Goal: Task Accomplishment & Management: Use online tool/utility

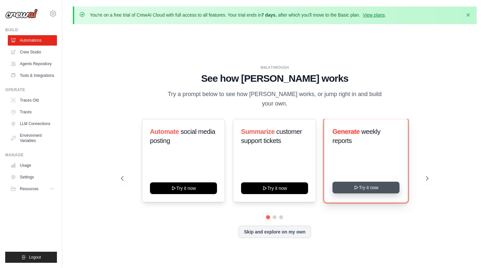
click at [365, 184] on button "Try it now" at bounding box center [365, 187] width 67 height 12
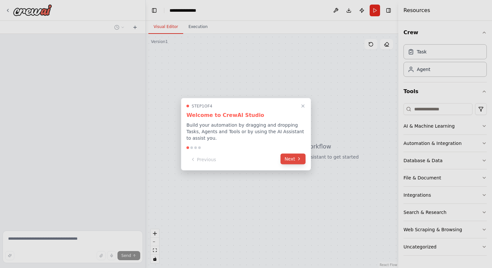
click at [298, 159] on icon at bounding box center [298, 158] width 5 height 5
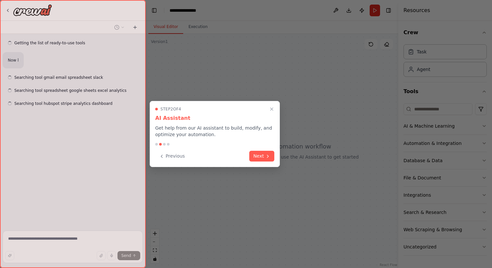
scroll to position [48, 0]
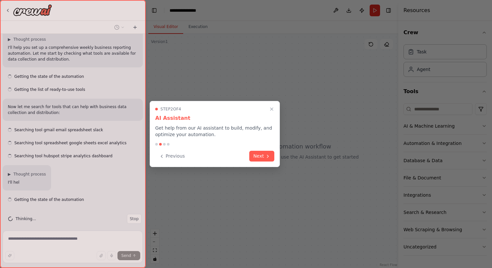
click at [279, 159] on div "Step 2 of 4 AI Assistant Get help from our AI assistant to build, modify, and o…" at bounding box center [215, 134] width 130 height 66
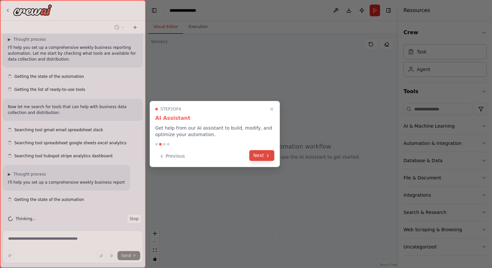
click at [256, 156] on button "Next" at bounding box center [261, 155] width 25 height 11
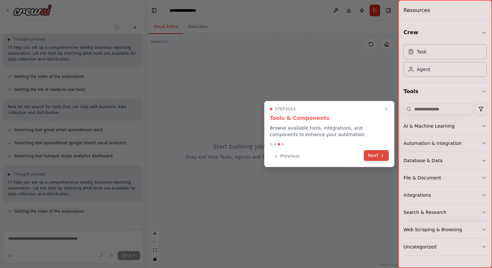
scroll to position [65, 0]
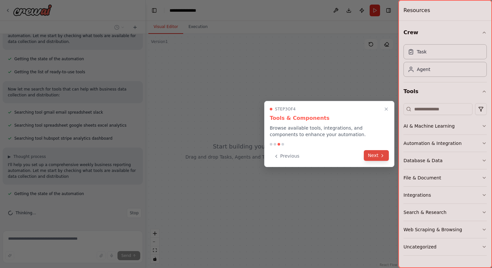
click at [375, 156] on button "Next" at bounding box center [376, 155] width 25 height 11
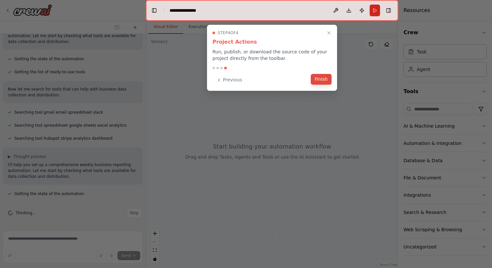
click at [319, 79] on button "Finish" at bounding box center [321, 79] width 21 height 11
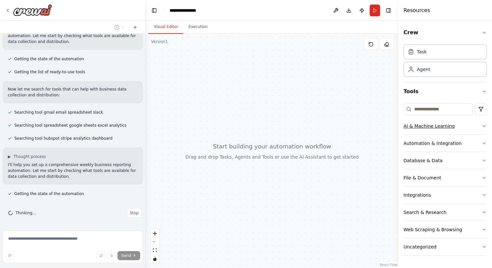
click at [485, 126] on icon "button" at bounding box center [483, 125] width 5 height 5
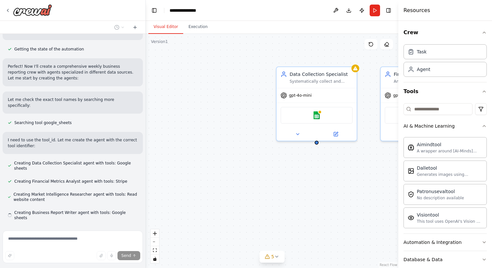
scroll to position [223, 0]
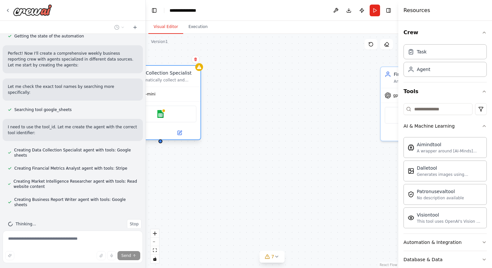
drag, startPoint x: 319, startPoint y: 70, endPoint x: 161, endPoint y: 66, distance: 158.8
click at [161, 70] on div "Data Collection Specialist" at bounding box center [164, 73] width 63 height 7
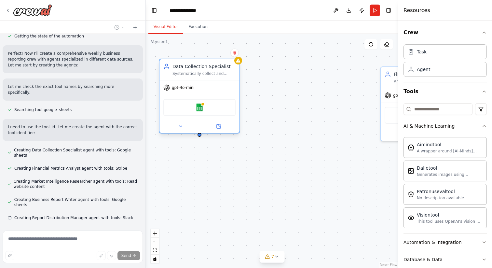
scroll to position [236, 0]
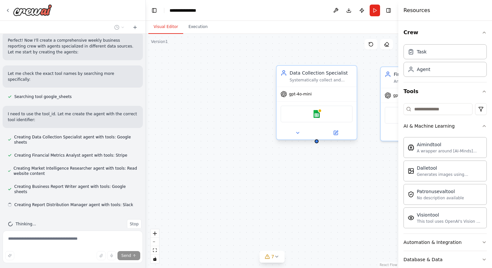
drag, startPoint x: 169, startPoint y: 66, endPoint x: 228, endPoint y: 62, distance: 59.3
click at [229, 62] on div "Data Collection Specialist Systematically collect and aggregate business data f…" at bounding box center [272, 151] width 252 height 234
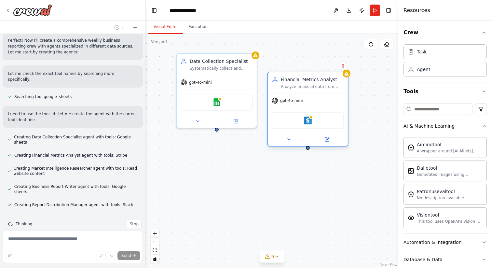
drag, startPoint x: 388, startPoint y: 74, endPoint x: 276, endPoint y: 79, distance: 111.3
click at [276, 79] on icon at bounding box center [275, 79] width 7 height 7
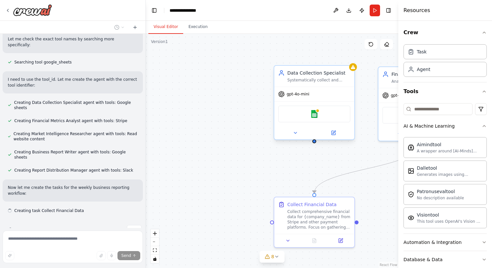
scroll to position [276, 0]
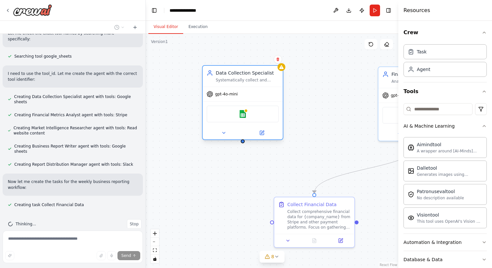
drag, startPoint x: 333, startPoint y: 87, endPoint x: 249, endPoint y: 83, distance: 83.4
click at [249, 87] on div "gpt-4o-mini" at bounding box center [243, 94] width 80 height 14
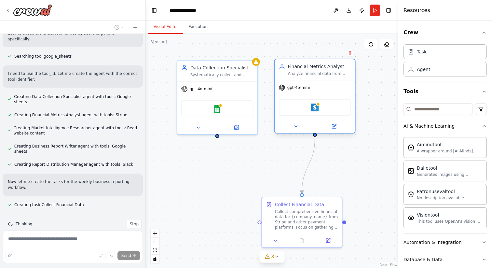
drag, startPoint x: 392, startPoint y: 87, endPoint x: 289, endPoint y: 77, distance: 103.2
click at [289, 77] on div "Financial Metrics Analyst Analyze financial data from Stripe and other payment …" at bounding box center [314, 96] width 81 height 75
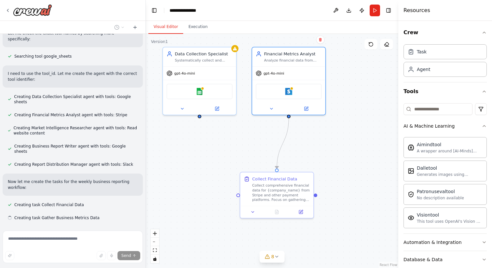
scroll to position [289, 0]
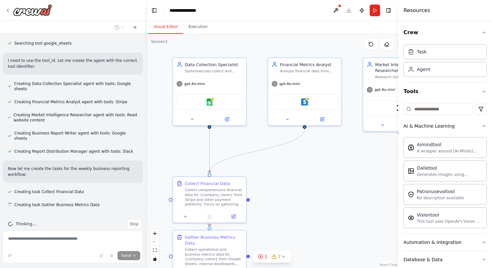
drag, startPoint x: 246, startPoint y: 180, endPoint x: 158, endPoint y: 160, distance: 89.4
click at [158, 161] on div ".deletable-edge-delete-btn { width: 20px; height: 20px; border: 0px solid #ffff…" at bounding box center [272, 151] width 252 height 234
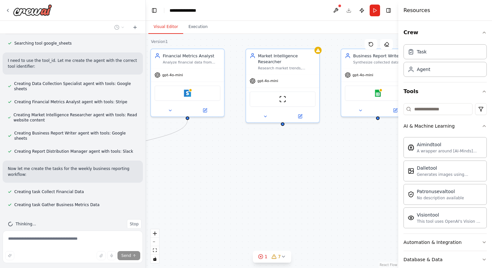
drag, startPoint x: 310, startPoint y: 202, endPoint x: 216, endPoint y: 193, distance: 93.8
click at [216, 193] on div ".deletable-edge-delete-btn { width: 20px; height: 20px; border: 0px solid #ffff…" at bounding box center [272, 151] width 252 height 234
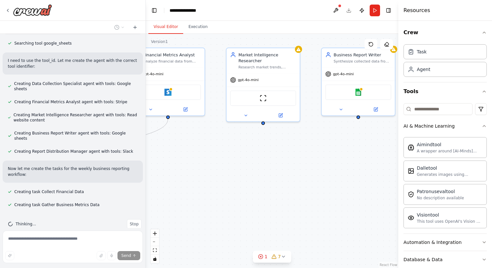
drag, startPoint x: 335, startPoint y: 199, endPoint x: 316, endPoint y: 198, distance: 19.5
click at [316, 198] on div ".deletable-edge-delete-btn { width: 20px; height: 20px; border: 0px solid #ffff…" at bounding box center [272, 151] width 252 height 234
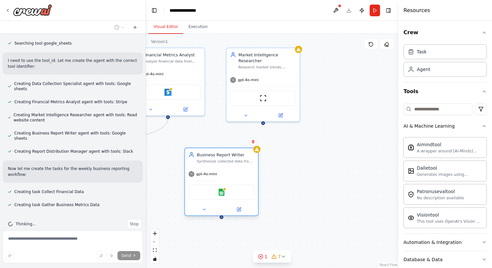
drag, startPoint x: 347, startPoint y: 54, endPoint x: 208, endPoint y: 152, distance: 170.6
click at [208, 152] on div "Business Report Writer" at bounding box center [226, 155] width 58 height 6
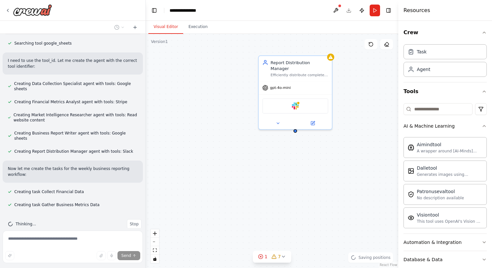
drag, startPoint x: 336, startPoint y: 153, endPoint x: 178, endPoint y: 160, distance: 158.3
click at [178, 160] on div ".deletable-edge-delete-btn { width: 20px; height: 20px; border: 0px solid #ffff…" at bounding box center [272, 151] width 252 height 234
drag, startPoint x: 289, startPoint y: 89, endPoint x: 384, endPoint y: 19, distance: 118.1
click at [384, 19] on main "**********" at bounding box center [272, 134] width 252 height 268
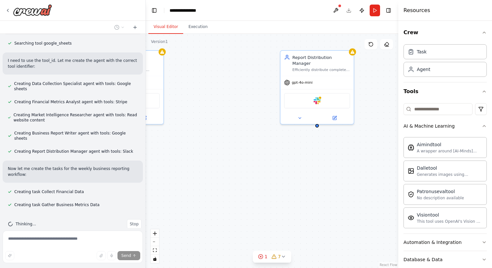
drag, startPoint x: 320, startPoint y: 118, endPoint x: 320, endPoint y: 176, distance: 57.9
click at [320, 176] on div ".deletable-edge-delete-btn { width: 20px; height: 20px; border: 0px solid #ffff…" at bounding box center [272, 151] width 252 height 234
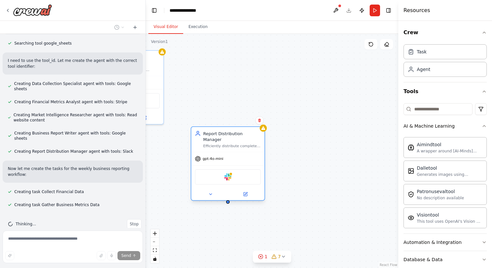
drag, startPoint x: 313, startPoint y: 56, endPoint x: 200, endPoint y: 145, distance: 144.1
click at [203, 142] on div "Report Distribution Manager" at bounding box center [232, 136] width 58 height 12
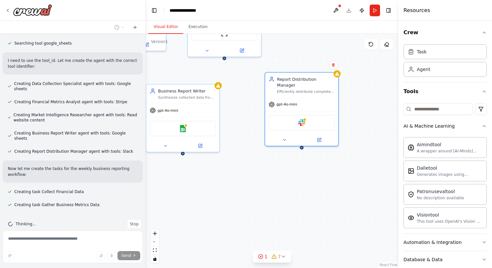
drag, startPoint x: 206, startPoint y: 109, endPoint x: 320, endPoint y: 33, distance: 136.7
click at [320, 33] on div "Visual Editor Execution Version 1 Show Tools Hide Agents .deletable-edge-delete…" at bounding box center [272, 144] width 252 height 247
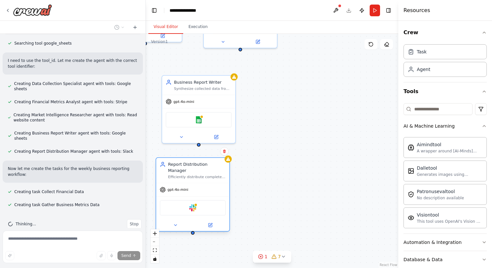
drag, startPoint x: 326, startPoint y: 72, endPoint x: 203, endPoint y: 168, distance: 155.6
click at [203, 168] on div "Report Distribution Manager Efficiently distribute completed weekly business re…" at bounding box center [197, 170] width 58 height 18
drag, startPoint x: 287, startPoint y: 143, endPoint x: 346, endPoint y: 135, distance: 59.8
click at [346, 135] on div ".deletable-edge-delete-btn { width: 20px; height: 20px; border: 0px solid #ffff…" at bounding box center [272, 151] width 252 height 234
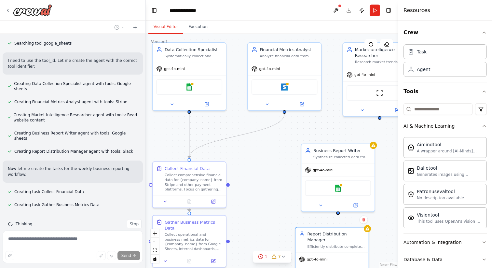
drag, startPoint x: 183, startPoint y: 119, endPoint x: 263, endPoint y: 196, distance: 110.9
click at [263, 196] on div ".deletable-edge-delete-btn { width: 20px; height: 20px; border: 0px solid #ffff…" at bounding box center [272, 151] width 252 height 234
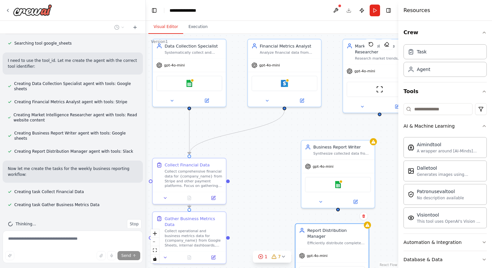
drag, startPoint x: 299, startPoint y: 144, endPoint x: 289, endPoint y: 142, distance: 9.6
click at [297, 141] on div ".deletable-edge-delete-btn { width: 20px; height: 20px; border: 0px solid #ffff…" at bounding box center [272, 151] width 252 height 234
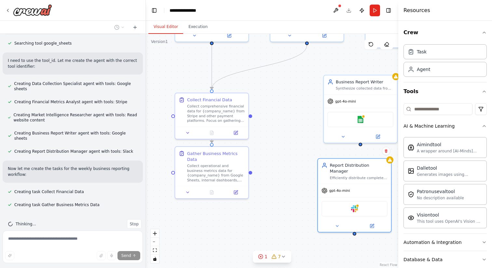
drag, startPoint x: 286, startPoint y: 148, endPoint x: 310, endPoint y: 83, distance: 68.9
click at [310, 83] on div ".deletable-edge-delete-btn { width: 20px; height: 20px; border: 0px solid #ffff…" at bounding box center [272, 151] width 252 height 234
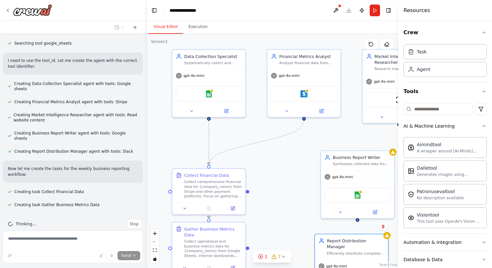
drag, startPoint x: 282, startPoint y: 99, endPoint x: 279, endPoint y: 175, distance: 75.5
click at [279, 175] on div ".deletable-edge-delete-btn { width: 20px; height: 20px; border: 0px solid #ffff…" at bounding box center [272, 151] width 252 height 234
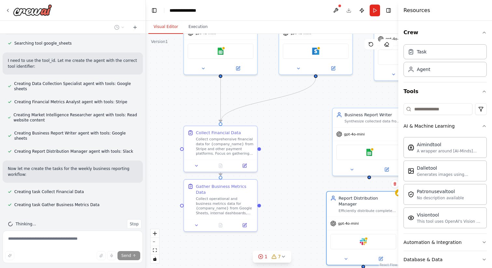
drag, startPoint x: 280, startPoint y: 171, endPoint x: 291, endPoint y: 128, distance: 44.1
click at [291, 128] on div ".deletable-edge-delete-btn { width: 20px; height: 20px; border: 0px solid #ffff…" at bounding box center [272, 151] width 252 height 234
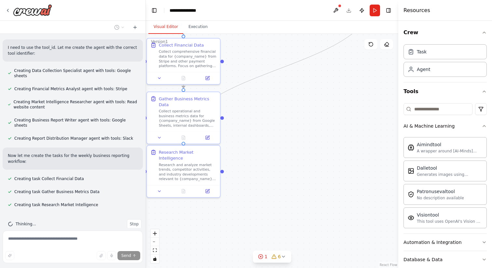
drag, startPoint x: 344, startPoint y: 200, endPoint x: 323, endPoint y: 115, distance: 87.3
click at [323, 115] on div ".deletable-edge-delete-btn { width: 20px; height: 20px; border: 0px solid #ffff…" at bounding box center [272, 151] width 252 height 234
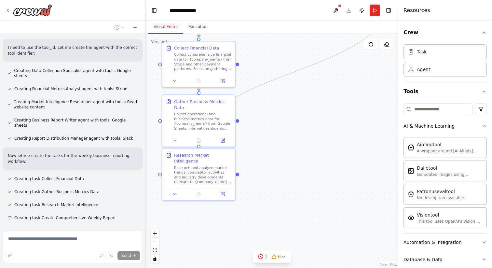
scroll to position [315, 0]
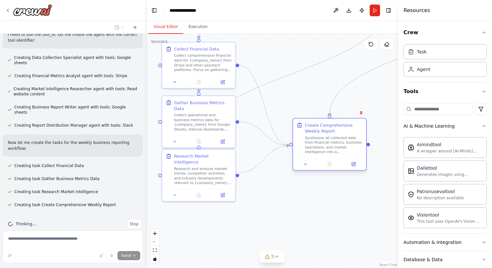
drag, startPoint x: 311, startPoint y: 46, endPoint x: 337, endPoint y: 125, distance: 83.7
click at [337, 125] on div "Create Comprehensive Weekly Report" at bounding box center [334, 128] width 58 height 12
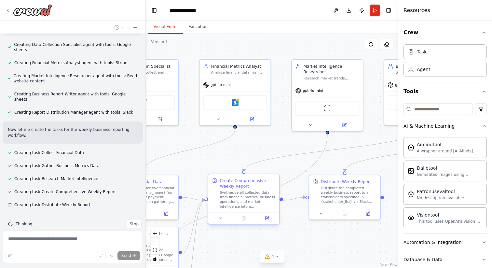
drag, startPoint x: 315, startPoint y: 70, endPoint x: 255, endPoint y: 201, distance: 144.0
click at [256, 202] on div ".deletable-edge-delete-btn { width: 20px; height: 20px; border: 0px solid #ffff…" at bounding box center [272, 151] width 252 height 234
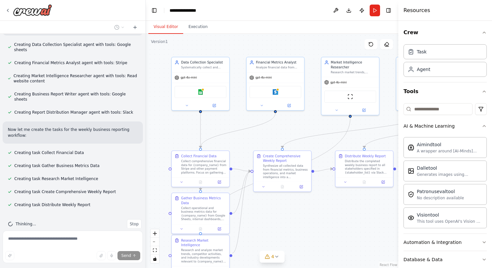
drag, startPoint x: 245, startPoint y: 156, endPoint x: 281, endPoint y: 127, distance: 46.7
click at [281, 127] on div ".deletable-edge-delete-btn { width: 20px; height: 20px; border: 0px solid #ffff…" at bounding box center [272, 151] width 252 height 234
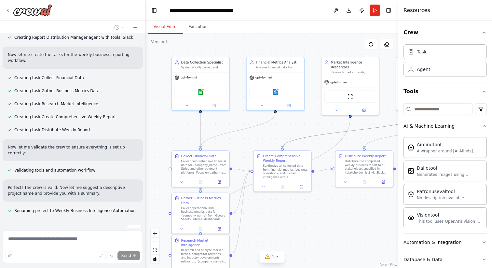
scroll to position [409, 0]
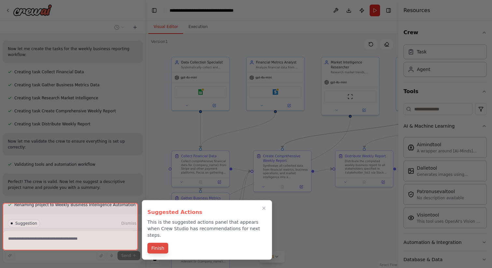
click at [158, 243] on button "Finish" at bounding box center [157, 248] width 21 height 11
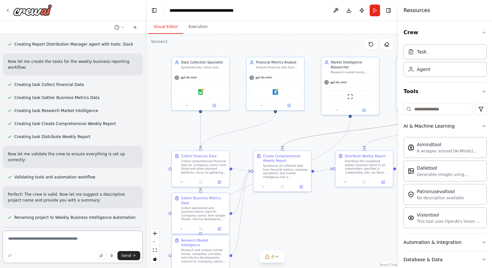
scroll to position [743, 0]
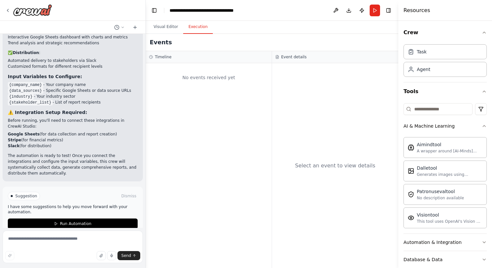
click at [203, 27] on button "Execution" at bounding box center [198, 27] width 30 height 14
click at [377, 14] on button "Run" at bounding box center [374, 11] width 10 height 12
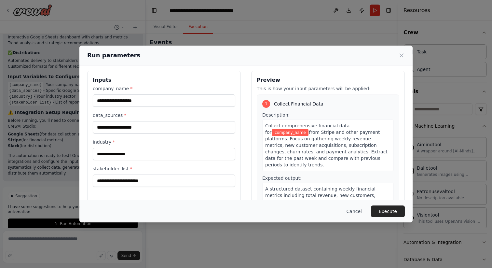
scroll to position [0, 0]
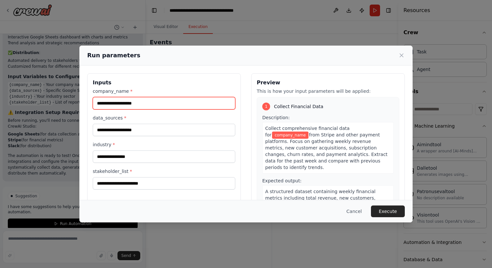
click at [160, 99] on input "company_name *" at bounding box center [164, 103] width 142 height 12
type input "********"
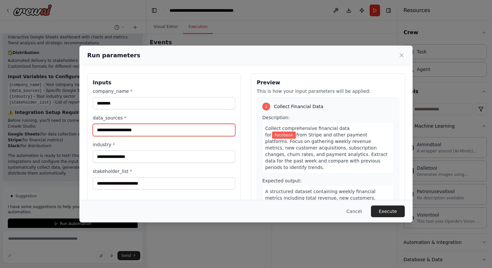
click at [149, 133] on input "data_sources *" at bounding box center [164, 130] width 142 height 12
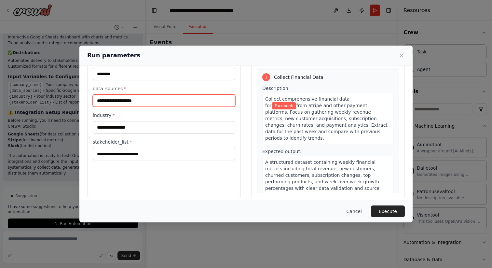
scroll to position [35, 0]
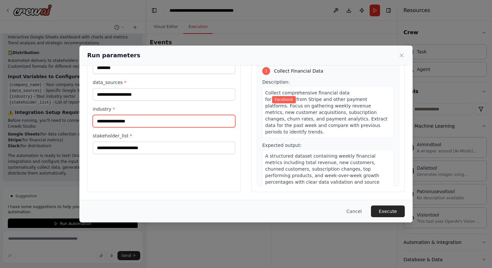
click at [176, 126] on input "industry *" at bounding box center [164, 121] width 142 height 12
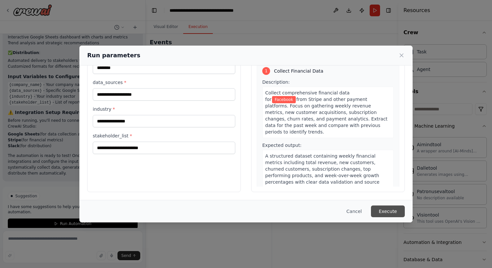
click at [383, 213] on button "Execute" at bounding box center [388, 211] width 34 height 12
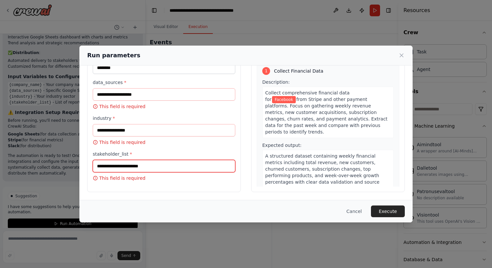
click at [133, 168] on input "stakeholder_list *" at bounding box center [164, 166] width 142 height 12
click at [401, 56] on icon at bounding box center [401, 55] width 7 height 7
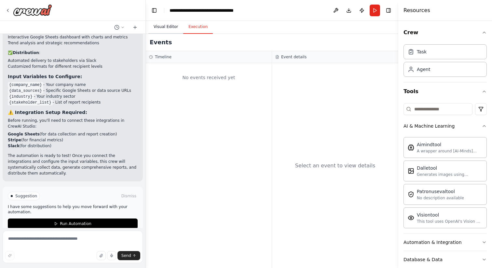
click at [164, 24] on button "Visual Editor" at bounding box center [165, 27] width 35 height 14
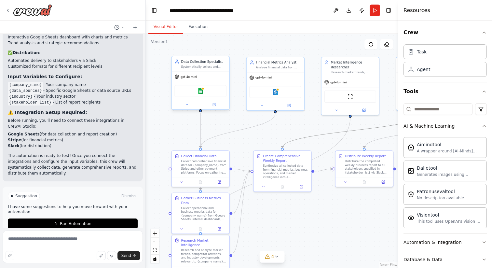
click at [203, 67] on div "Systematically collect and aggregate business data from multiple sources includ…" at bounding box center [203, 67] width 45 height 4
click at [444, 56] on div "Task" at bounding box center [444, 51] width 83 height 15
click at [440, 71] on div "Agent" at bounding box center [444, 68] width 83 height 15
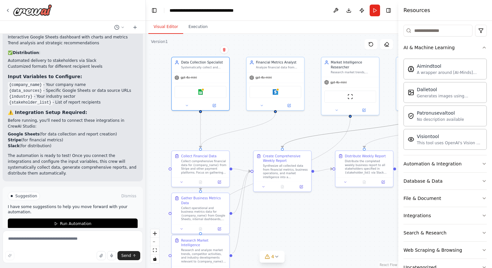
scroll to position [97, 0]
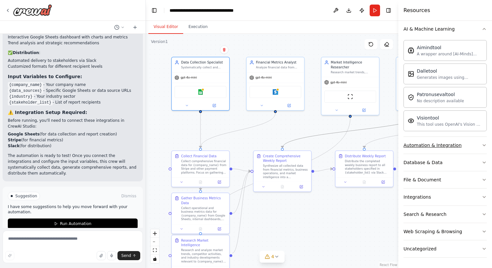
click at [443, 143] on div "Automation & Integration" at bounding box center [432, 145] width 58 height 7
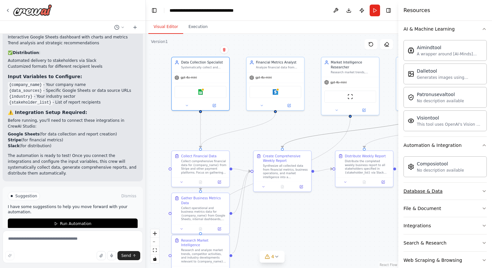
click at [436, 191] on div "Database & Data" at bounding box center [422, 191] width 39 height 7
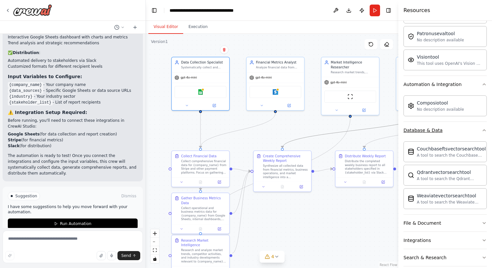
scroll to position [201, 0]
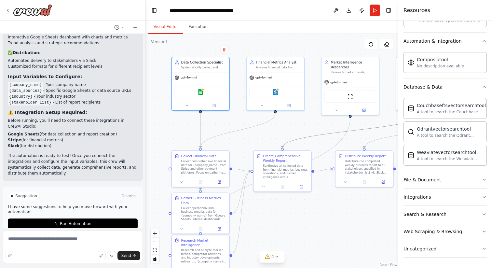
click at [466, 176] on button "File & Document" at bounding box center [444, 179] width 83 height 17
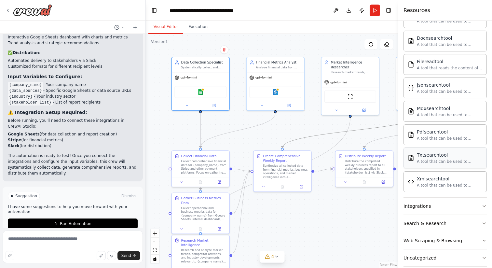
scroll to position [394, 0]
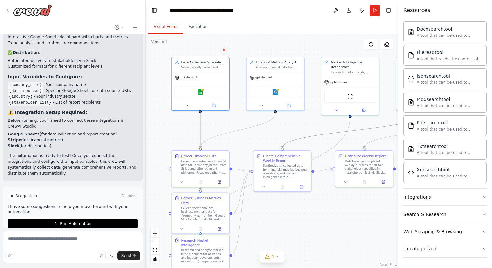
click at [466, 199] on button "Integrations" at bounding box center [444, 196] width 83 height 17
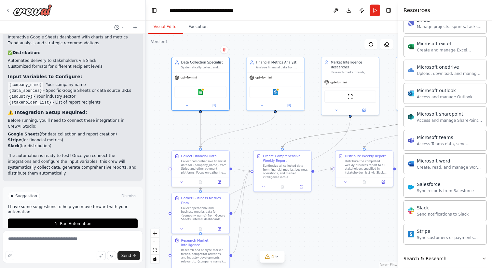
scroll to position [773, 0]
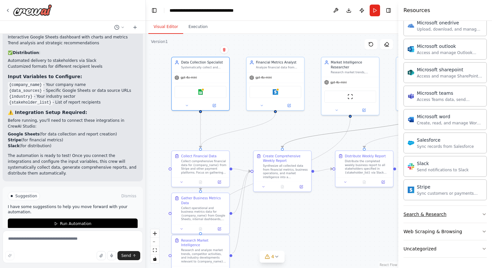
click at [459, 213] on button "Search & Research" at bounding box center [444, 214] width 83 height 17
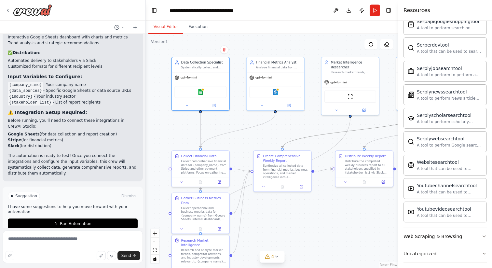
scroll to position [1107, 0]
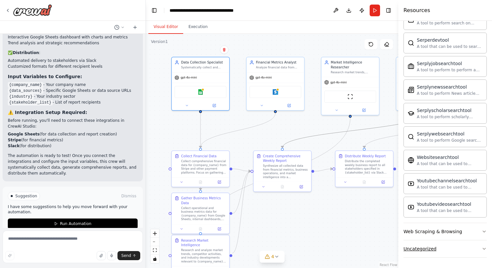
click at [458, 248] on button "Uncategorized" at bounding box center [444, 248] width 83 height 17
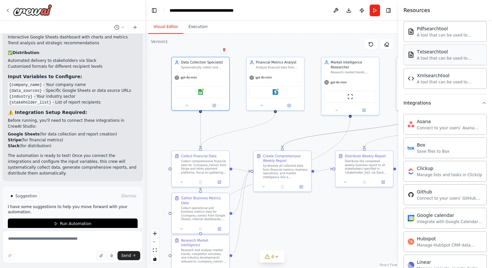
scroll to position [458, 0]
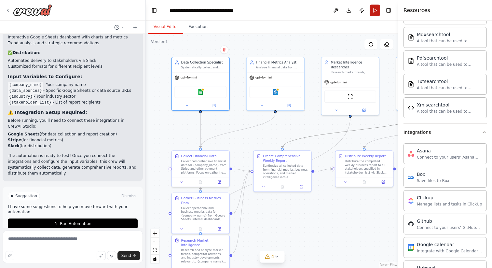
click at [377, 13] on button "Run" at bounding box center [374, 11] width 10 height 12
click at [277, 260] on button "4" at bounding box center [272, 256] width 25 height 12
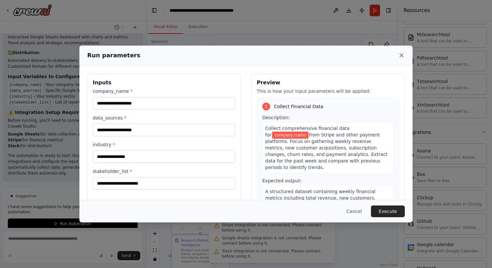
click at [403, 55] on icon at bounding box center [401, 55] width 7 height 7
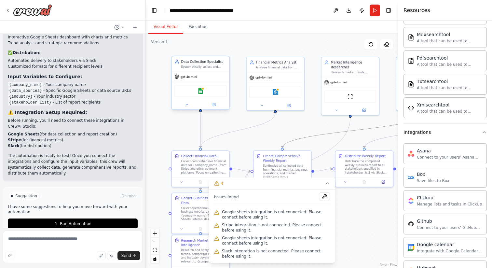
click at [204, 69] on div "Data Collection Specialist Systematically collect and aggregate business data f…" at bounding box center [201, 63] width 58 height 15
click at [9, 11] on icon at bounding box center [7, 10] width 5 height 5
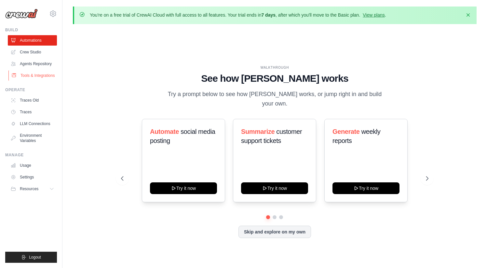
click at [39, 73] on link "Tools & Integrations" at bounding box center [32, 75] width 49 height 10
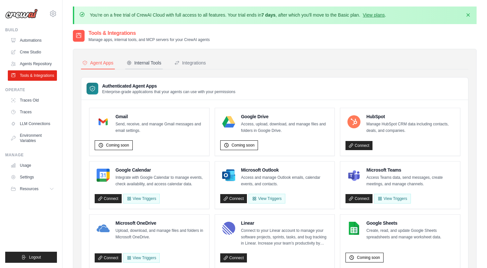
click at [141, 64] on div "Internal Tools" at bounding box center [144, 63] width 35 height 7
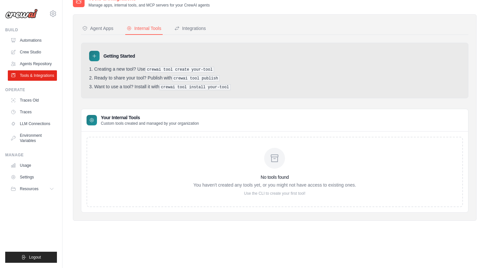
scroll to position [35, 0]
click at [192, 27] on div "Integrations" at bounding box center [190, 27] width 32 height 7
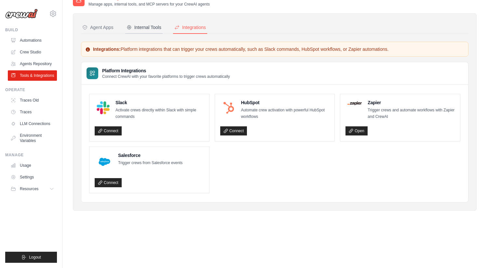
click at [133, 26] on div "Internal Tools" at bounding box center [144, 27] width 35 height 7
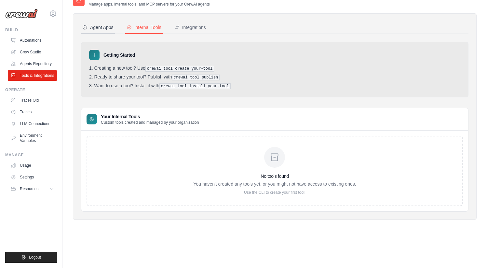
click at [87, 30] on div "Agent Apps" at bounding box center [97, 27] width 31 height 7
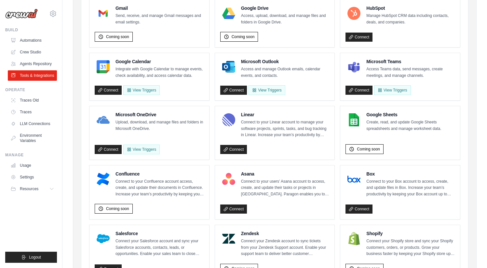
scroll to position [119, 0]
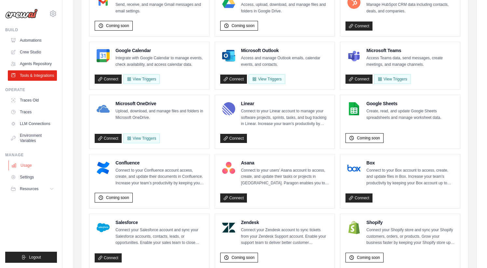
click at [35, 164] on link "Usage" at bounding box center [32, 165] width 49 height 10
